Goal: Browse casually

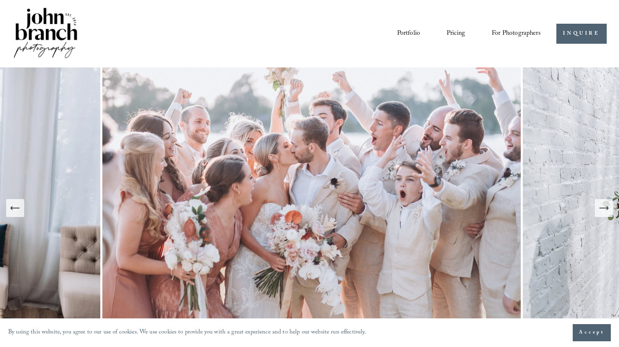
click at [449, 28] on link "Pricing" at bounding box center [455, 34] width 18 height 14
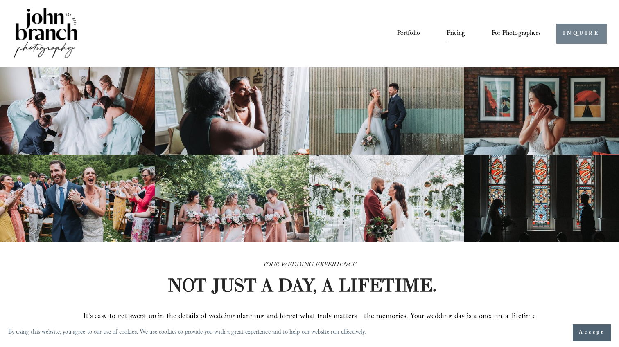
click at [568, 29] on link "INQUIRE" at bounding box center [581, 34] width 50 height 20
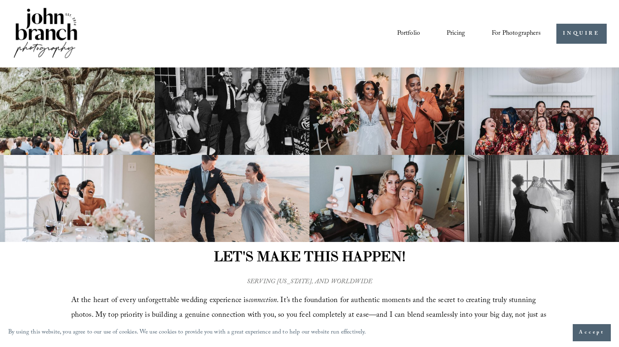
click at [408, 36] on link "Portfolio" at bounding box center [408, 34] width 23 height 14
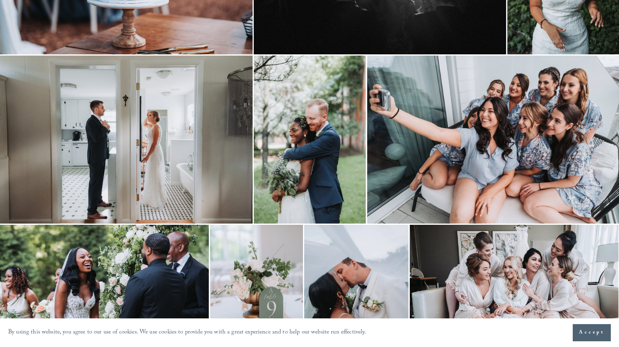
scroll to position [328, 0]
